Goal: Complete application form

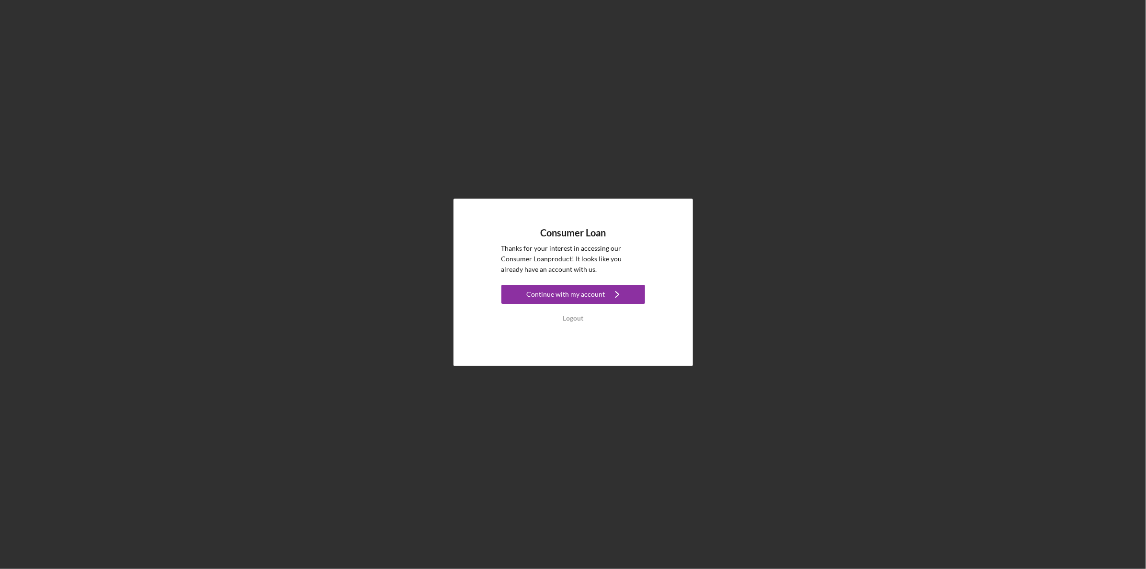
click at [574, 295] on div "Continue with my account" at bounding box center [566, 294] width 79 height 19
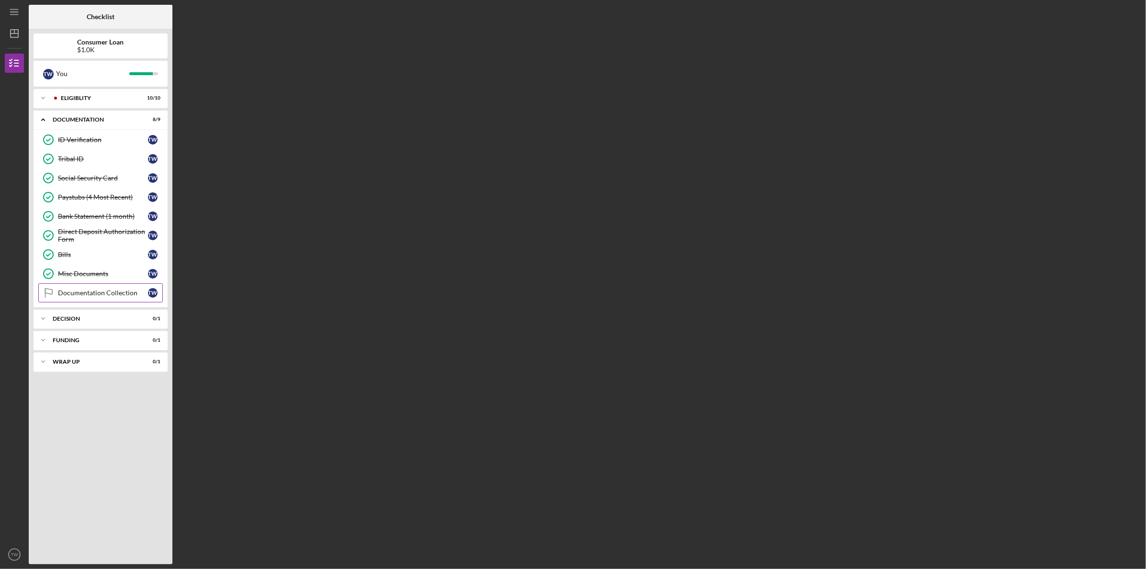
click at [97, 292] on div "Documentation Collection" at bounding box center [103, 293] width 90 height 8
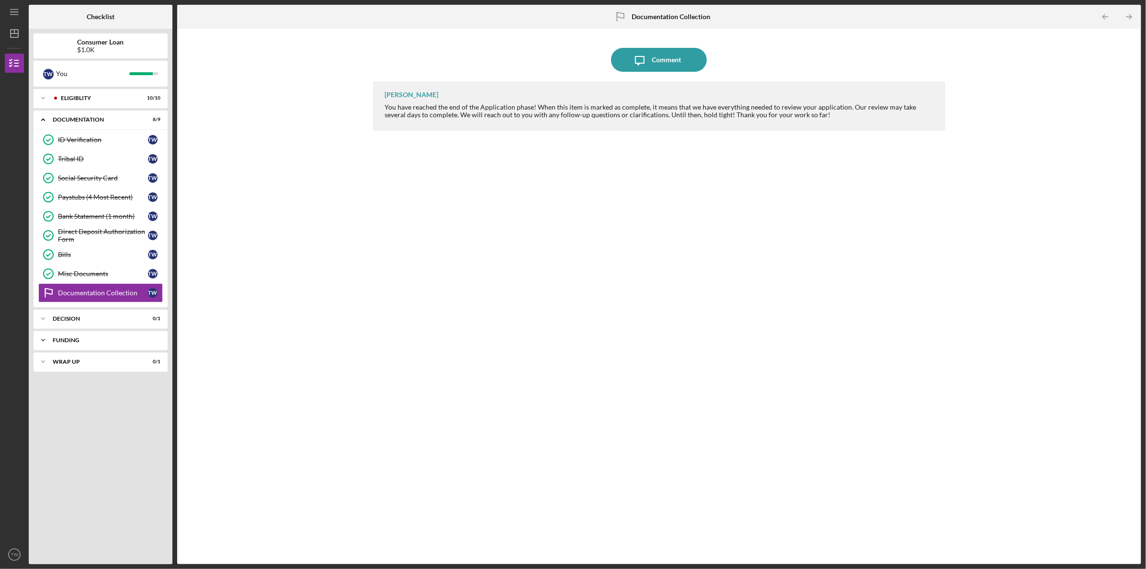
click at [95, 334] on div "Icon/Expander Funding 0 / 1" at bounding box center [101, 340] width 134 height 19
click at [102, 361] on div "Transfer Funds" at bounding box center [103, 361] width 90 height 8
